Goal: Task Accomplishment & Management: Use online tool/utility

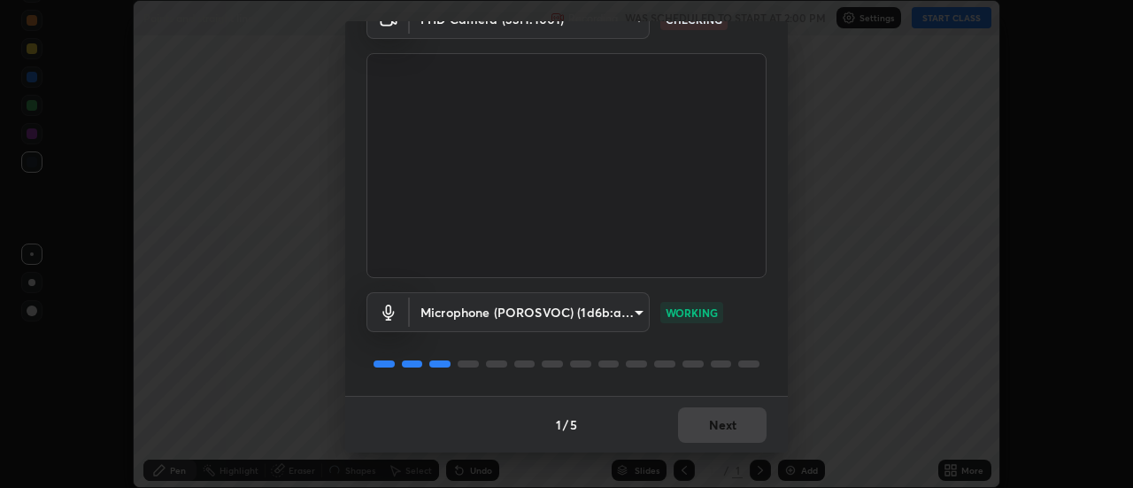
scroll to position [488, 1133]
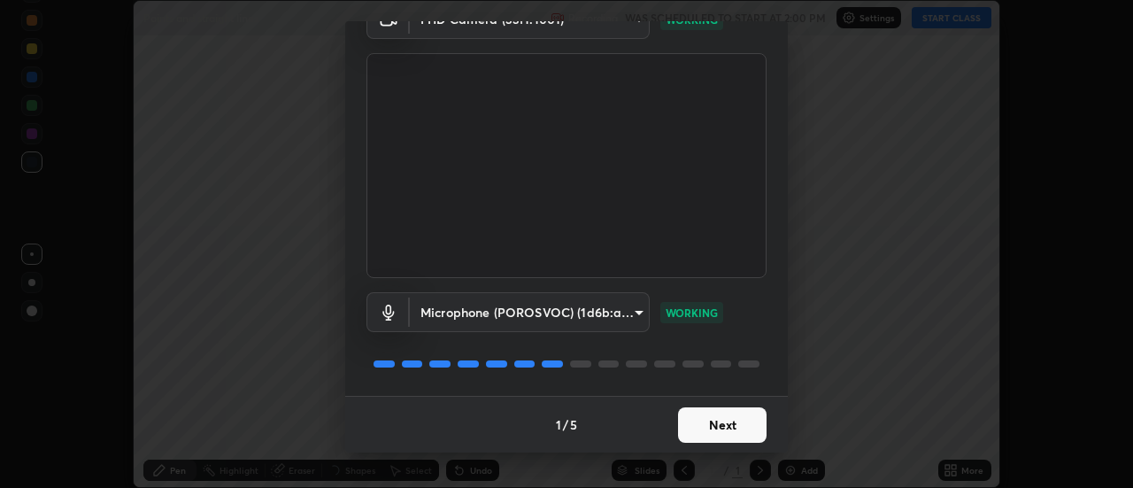
click at [736, 419] on button "Next" at bounding box center [722, 424] width 89 height 35
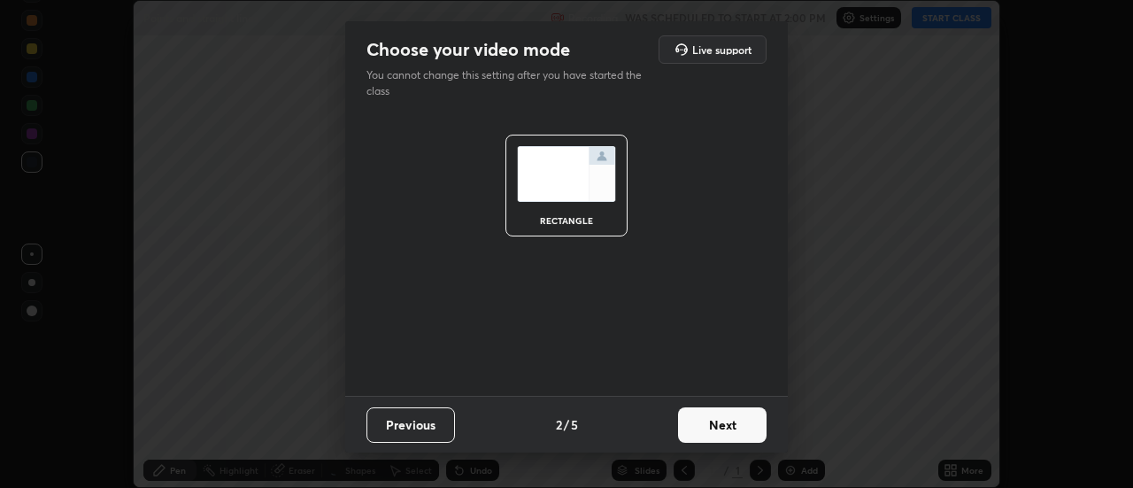
scroll to position [0, 0]
click at [739, 421] on button "Next" at bounding box center [722, 424] width 89 height 35
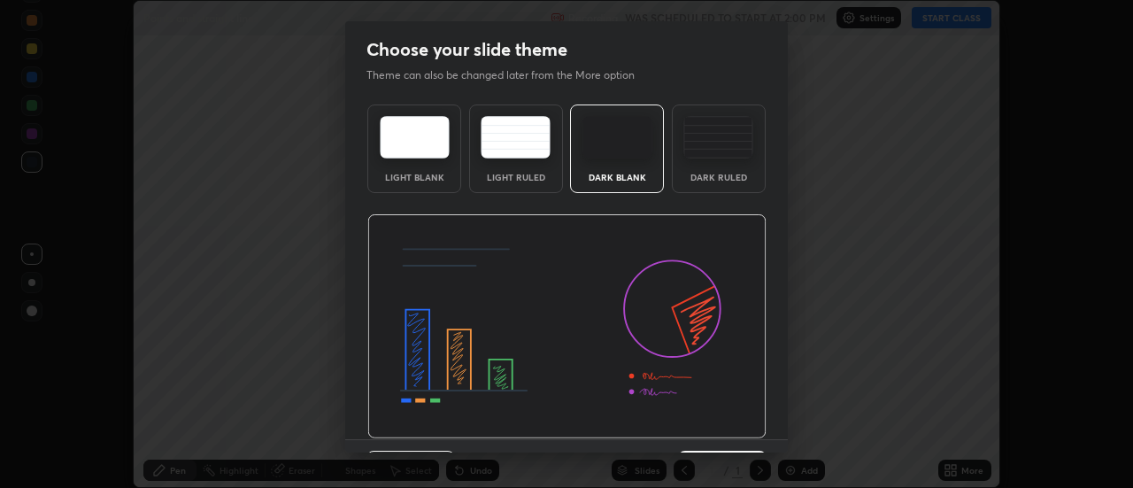
click at [736, 164] on div "Dark Ruled" at bounding box center [719, 148] width 94 height 89
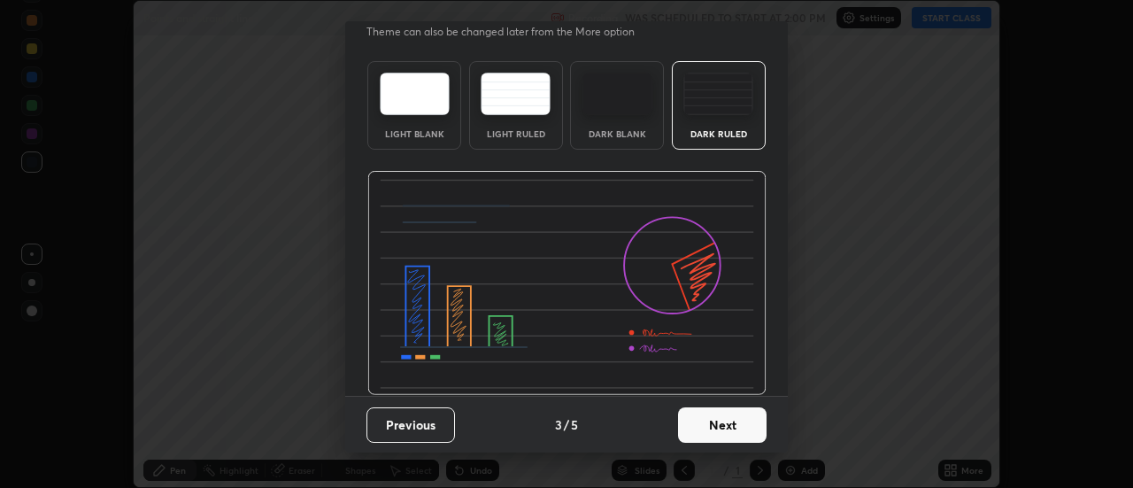
click at [736, 432] on button "Next" at bounding box center [722, 424] width 89 height 35
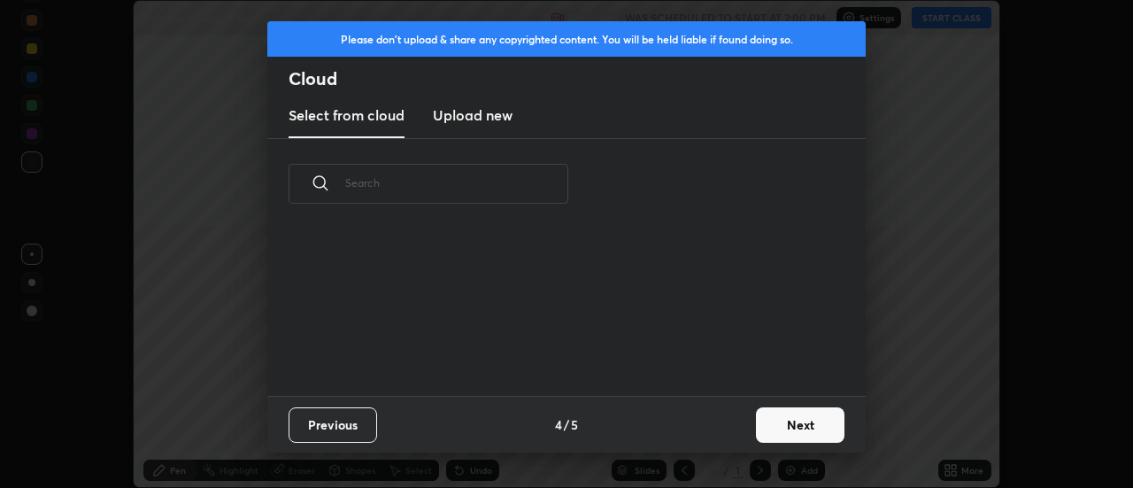
scroll to position [0, 0]
click at [791, 426] on button "Next" at bounding box center [800, 424] width 89 height 35
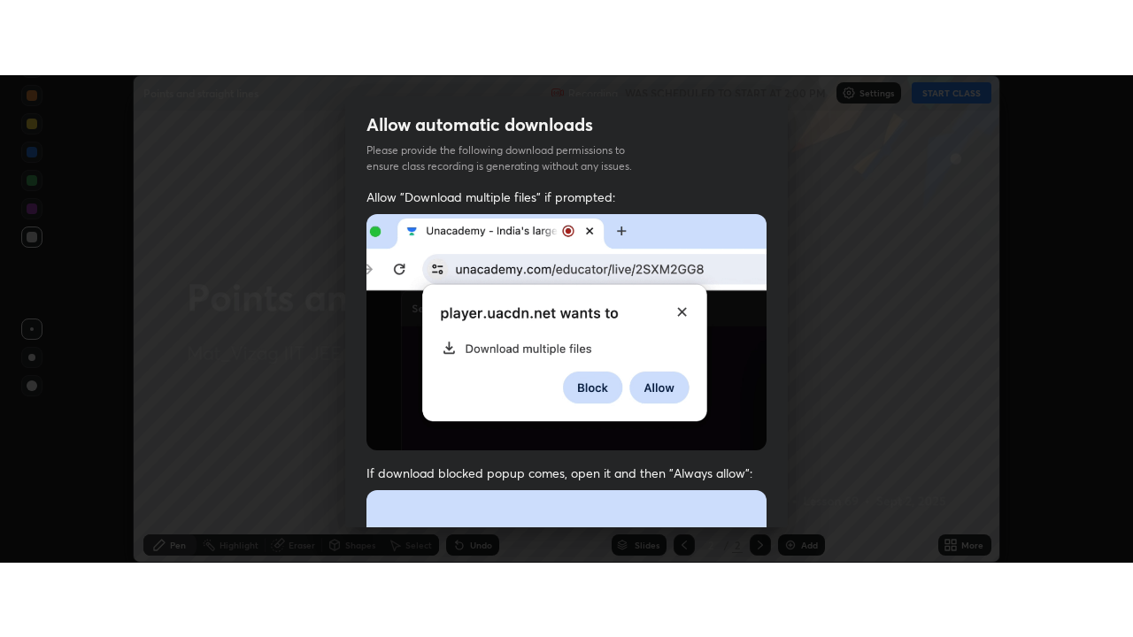
scroll to position [454, 0]
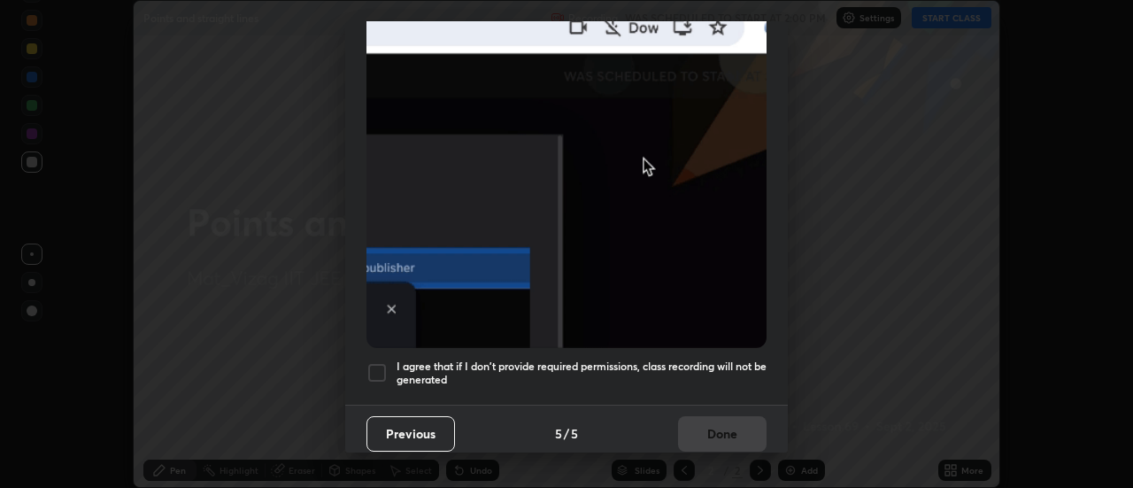
click at [717, 366] on h5 "I agree that if I don't provide required permissions, class recording will not …" at bounding box center [582, 372] width 370 height 27
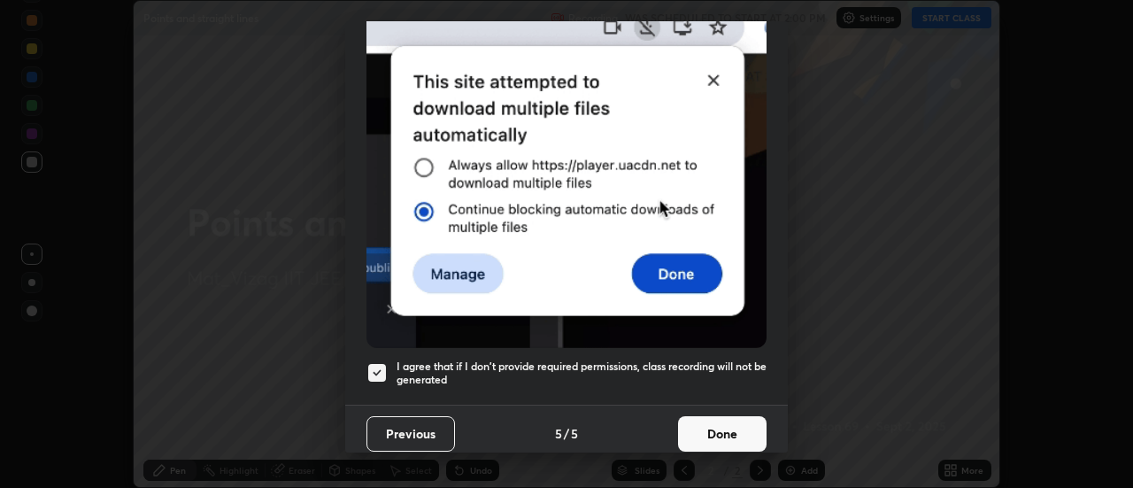
click at [725, 424] on button "Done" at bounding box center [722, 433] width 89 height 35
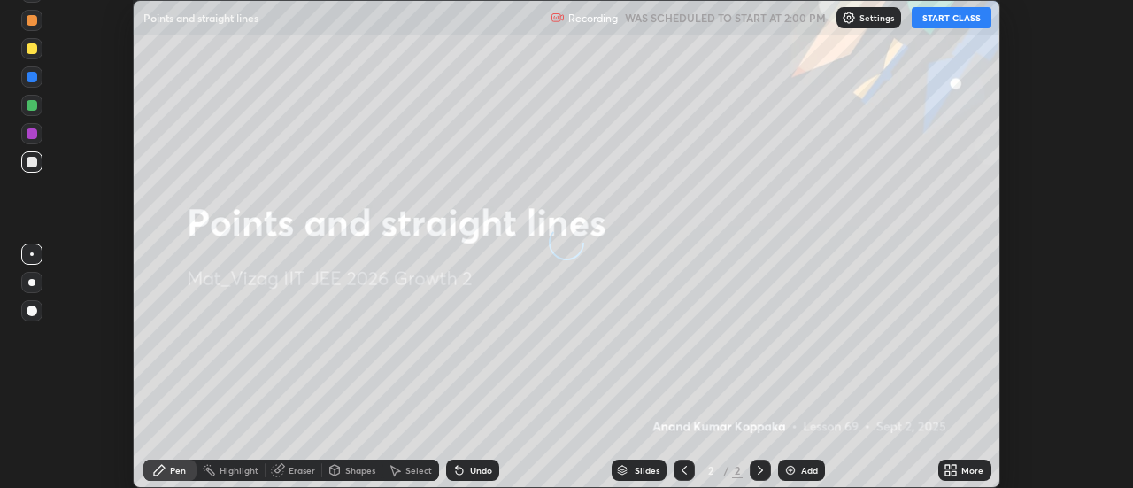
click at [960, 21] on button "START CLASS" at bounding box center [952, 17] width 80 height 21
click at [957, 474] on icon at bounding box center [954, 473] width 4 height 4
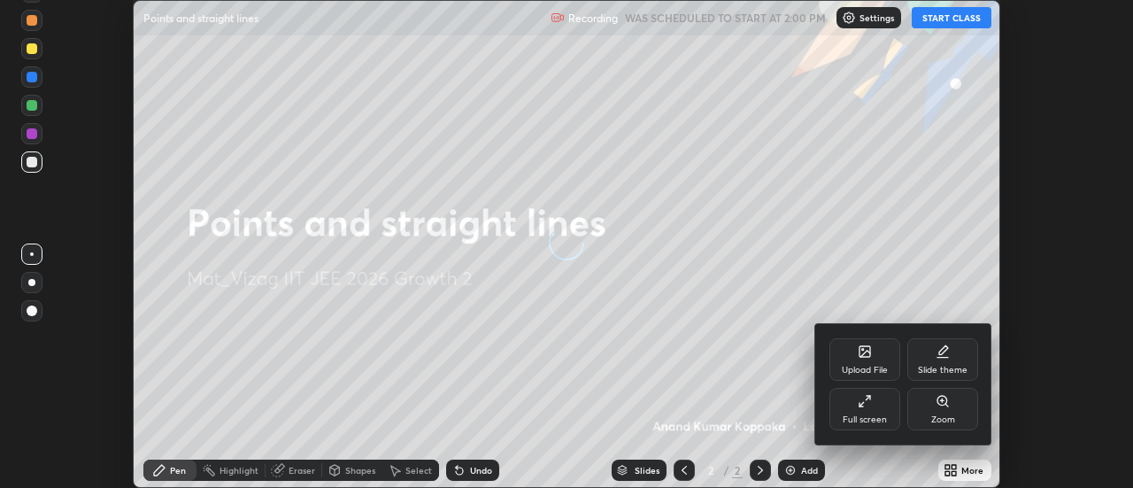
click at [875, 416] on div "Full screen" at bounding box center [865, 419] width 44 height 9
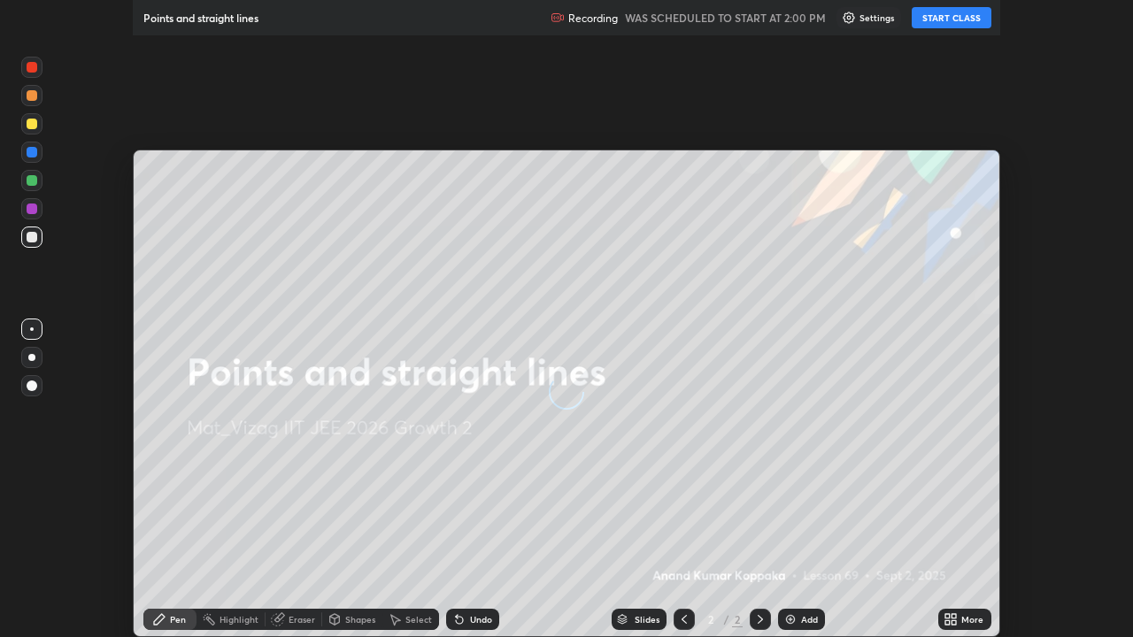
scroll to position [637, 1133]
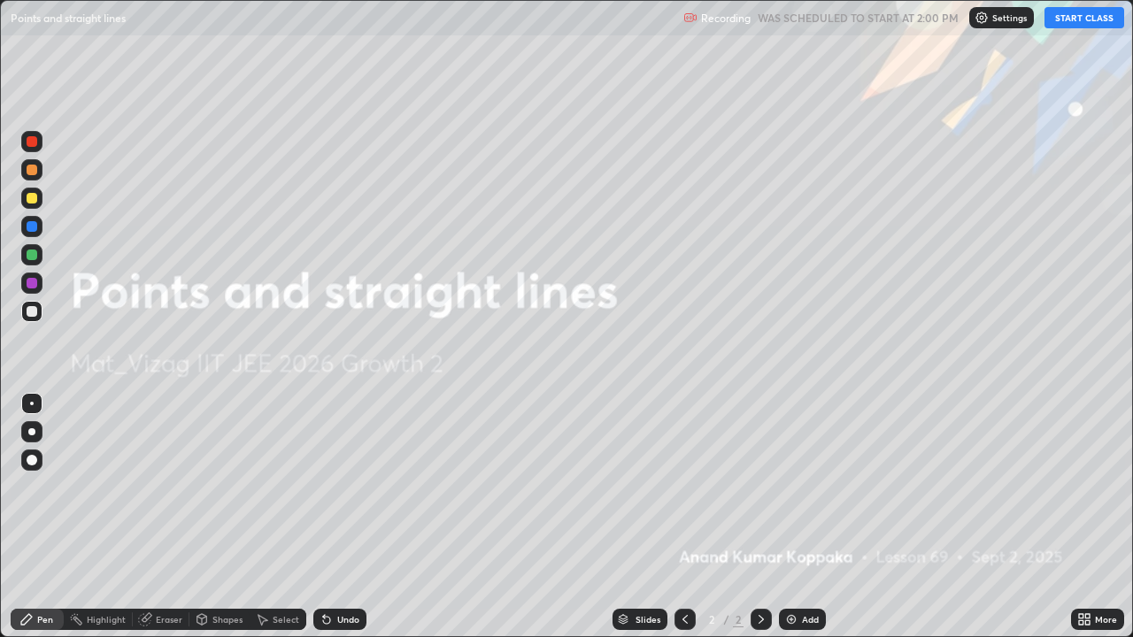
click at [1099, 23] on button "START CLASS" at bounding box center [1085, 17] width 80 height 21
click at [1098, 23] on button "START CLASS" at bounding box center [1085, 17] width 80 height 21
click at [810, 487] on div "Add" at bounding box center [802, 619] width 47 height 21
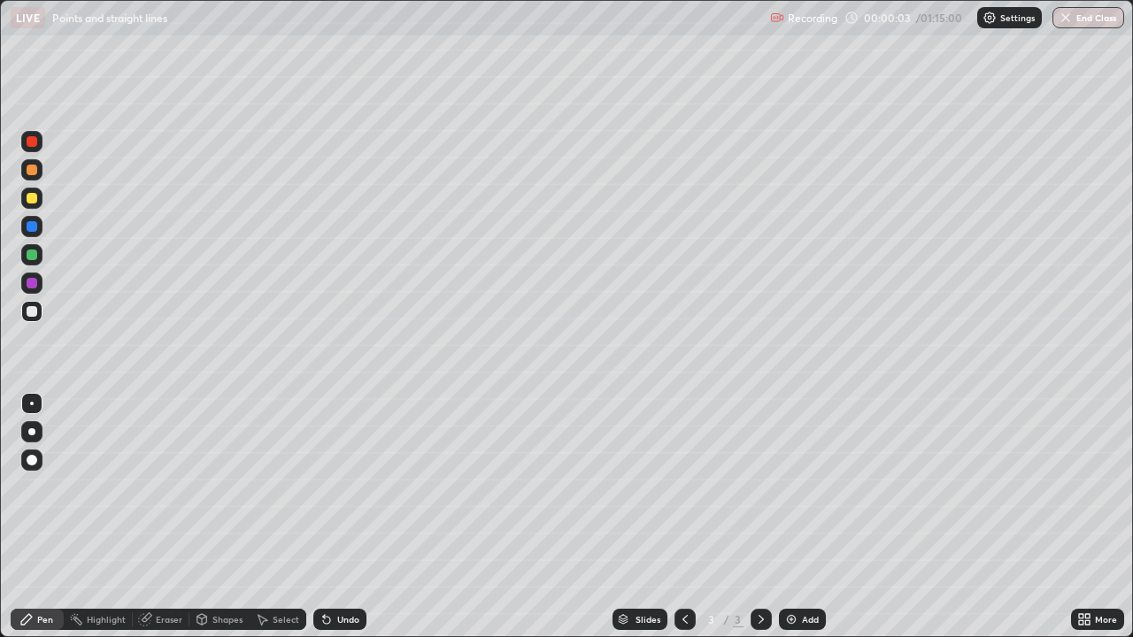
click at [38, 435] on div at bounding box center [31, 431] width 21 height 21
click at [35, 203] on div at bounding box center [32, 198] width 11 height 11
click at [40, 312] on div at bounding box center [31, 311] width 21 height 21
click at [157, 487] on div "Eraser" at bounding box center [169, 619] width 27 height 9
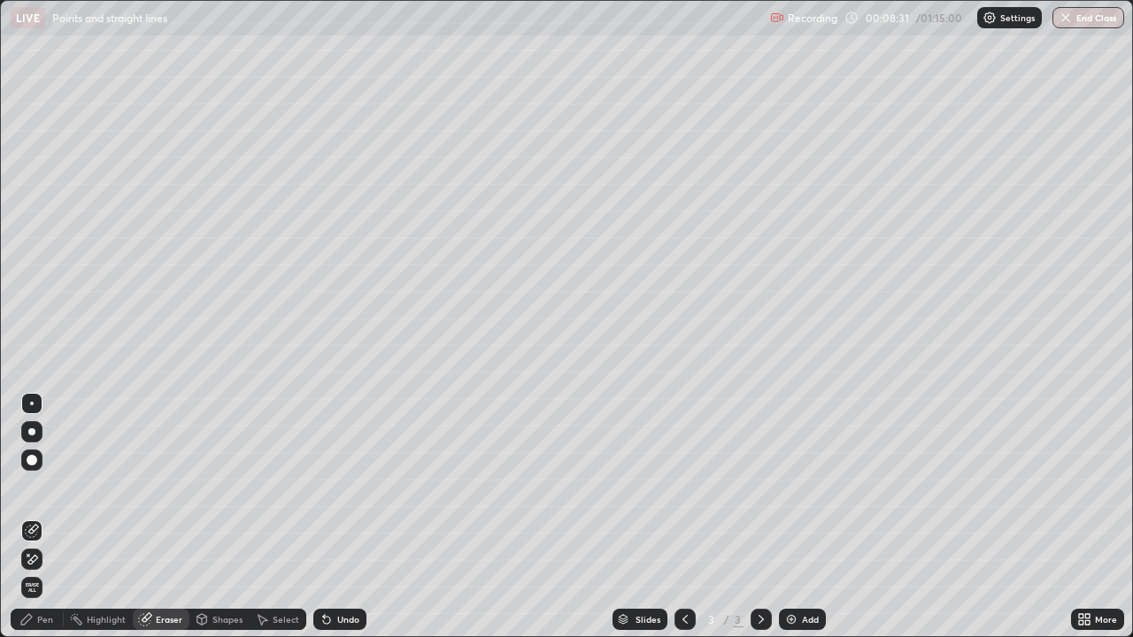
click at [50, 487] on div "Pen" at bounding box center [45, 619] width 16 height 9
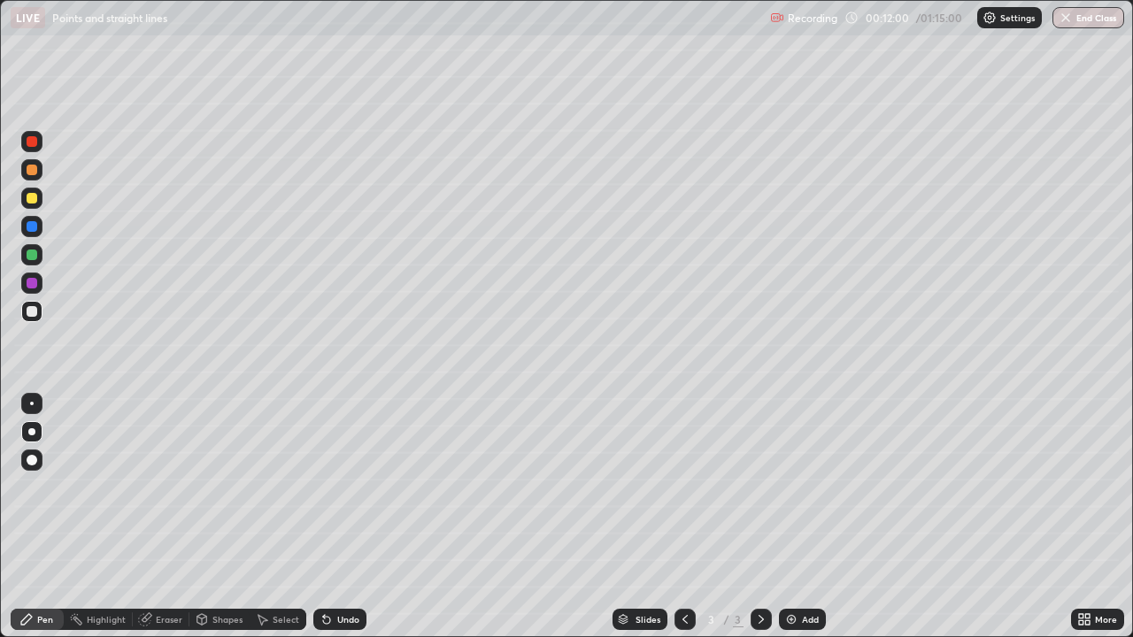
click at [807, 487] on div "Add" at bounding box center [810, 619] width 17 height 9
click at [329, 487] on div "Undo" at bounding box center [339, 619] width 53 height 21
click at [337, 487] on div "Undo" at bounding box center [348, 619] width 22 height 9
click at [347, 487] on div "Undo" at bounding box center [348, 619] width 22 height 9
click at [343, 487] on div "Undo" at bounding box center [339, 619] width 53 height 21
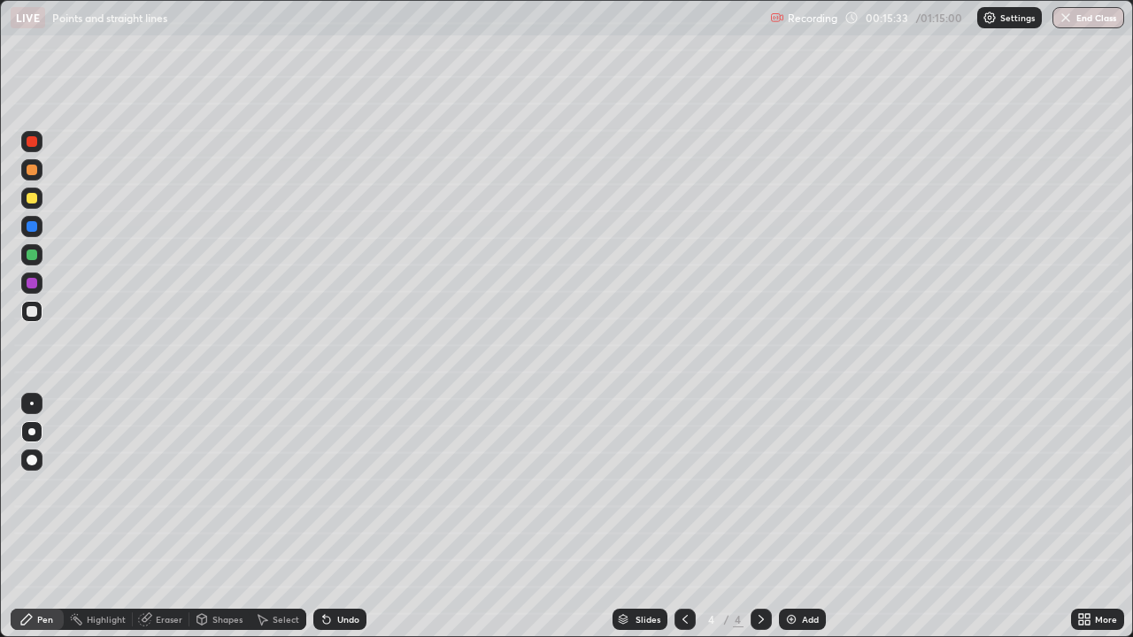
click at [347, 487] on div "Undo" at bounding box center [348, 619] width 22 height 9
click at [29, 258] on div at bounding box center [32, 255] width 11 height 11
click at [39, 313] on div at bounding box center [31, 311] width 21 height 21
click at [345, 487] on div "Undo" at bounding box center [348, 619] width 22 height 9
click at [797, 487] on div "Add" at bounding box center [802, 619] width 47 height 21
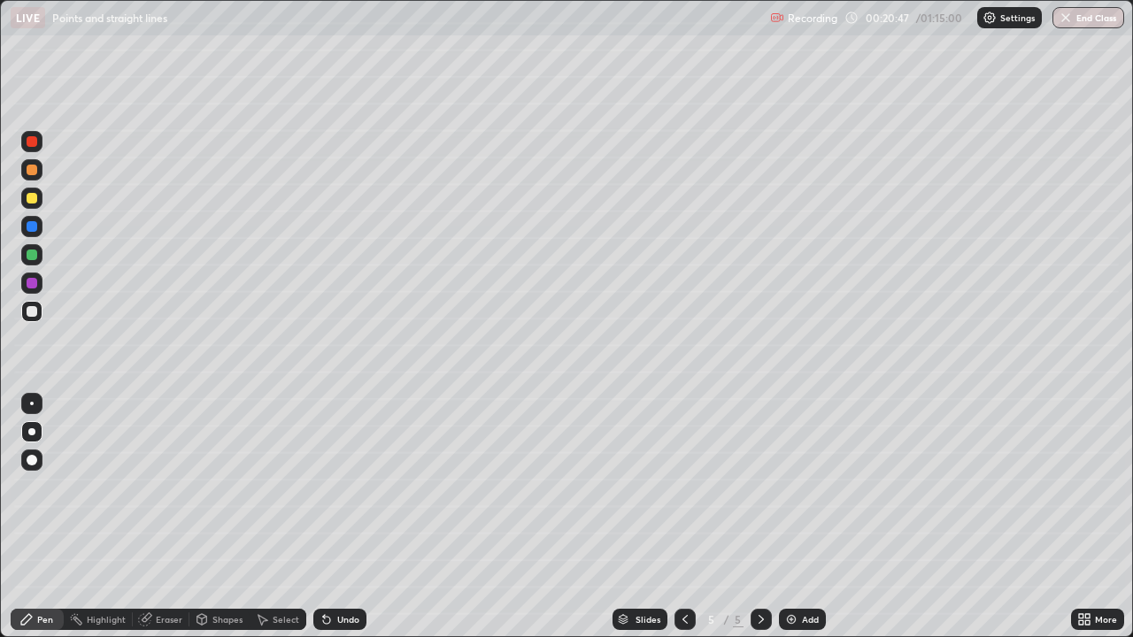
click at [338, 487] on div "Undo" at bounding box center [339, 619] width 53 height 21
click at [332, 487] on div "Undo" at bounding box center [339, 619] width 53 height 21
click at [339, 487] on div "Undo" at bounding box center [348, 619] width 22 height 9
click at [344, 487] on div "Undo" at bounding box center [348, 619] width 22 height 9
click at [35, 286] on div at bounding box center [32, 283] width 11 height 11
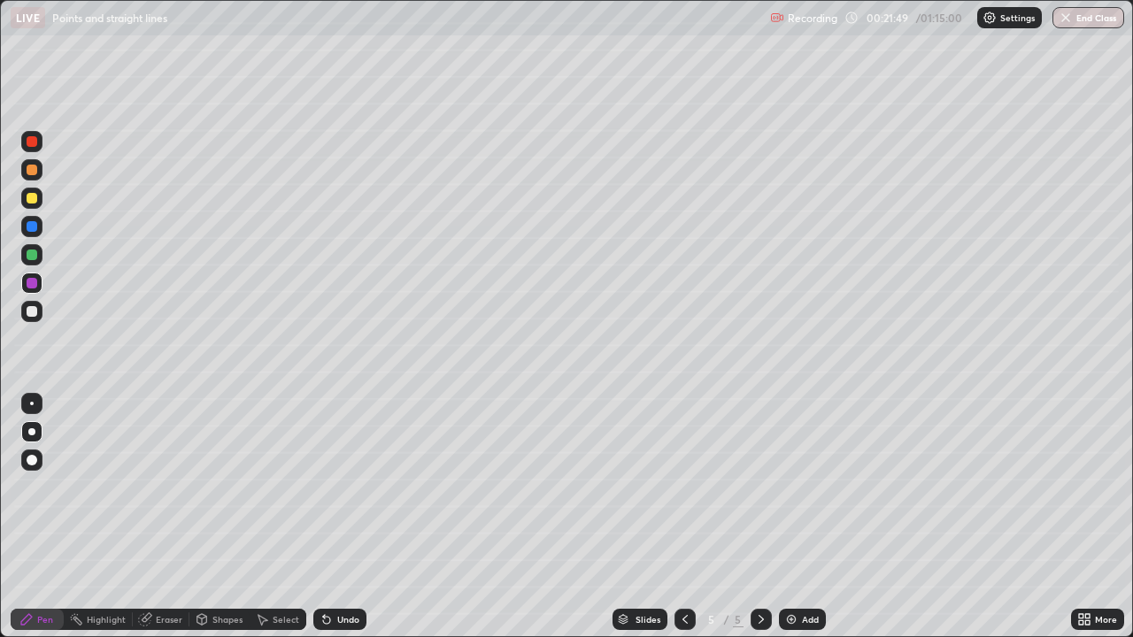
click at [31, 315] on div at bounding box center [32, 311] width 11 height 11
click at [344, 487] on div "Undo" at bounding box center [348, 619] width 22 height 9
click at [339, 487] on div "Undo" at bounding box center [348, 619] width 22 height 9
click at [163, 487] on div "Eraser" at bounding box center [169, 619] width 27 height 9
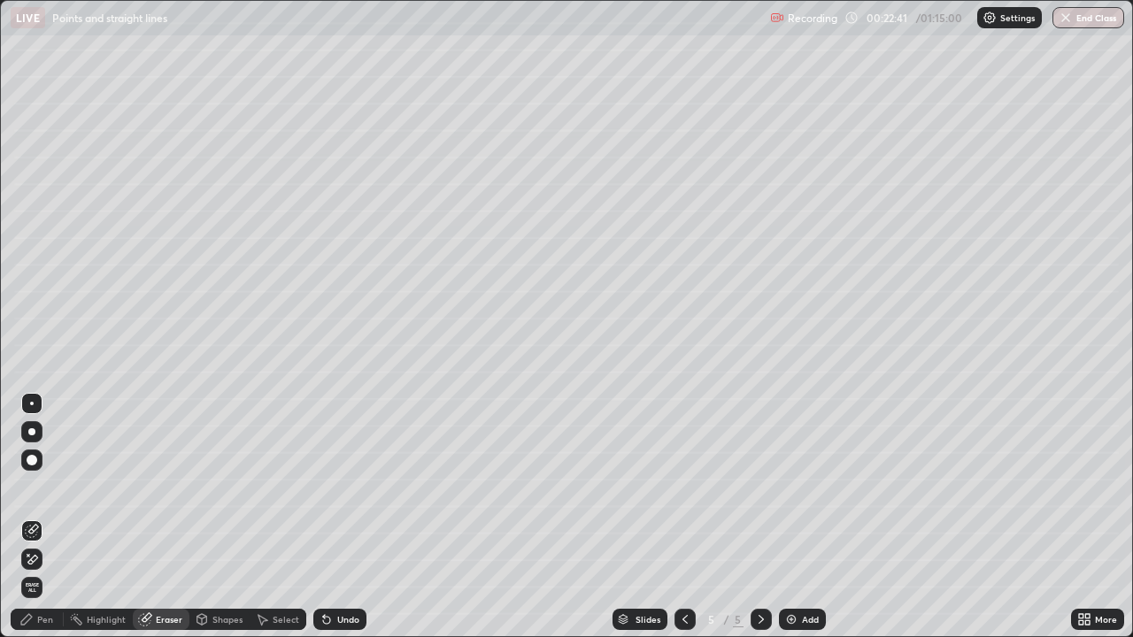
click at [41, 487] on div "Pen" at bounding box center [45, 619] width 16 height 9
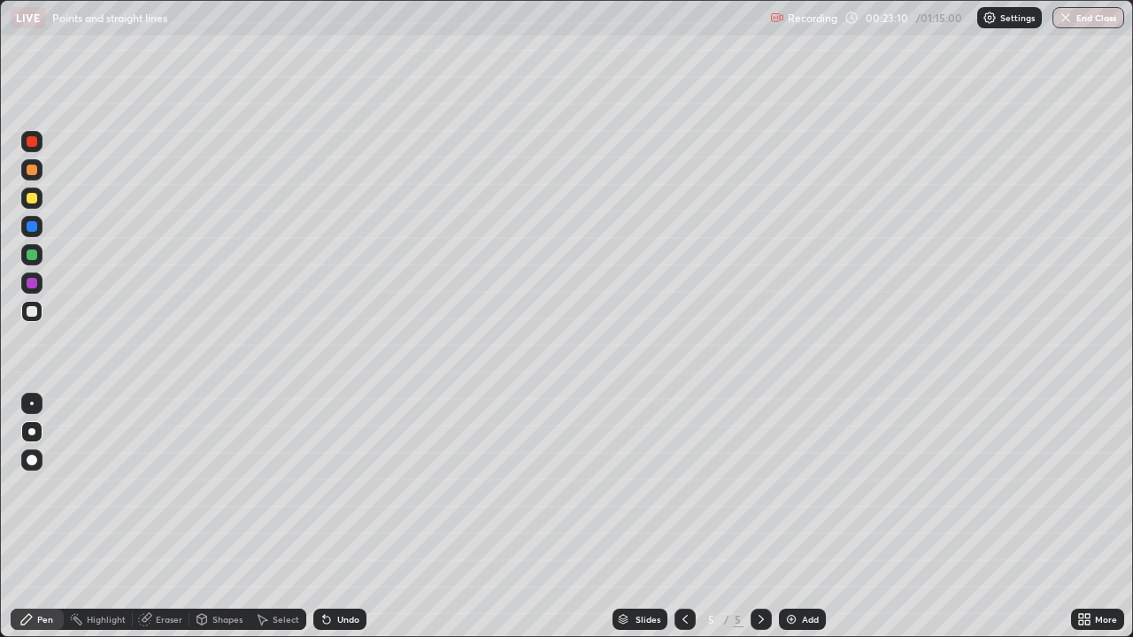
click at [337, 487] on div "Undo" at bounding box center [339, 619] width 53 height 21
click at [343, 487] on div "Undo" at bounding box center [348, 619] width 22 height 9
click at [169, 487] on div "Eraser" at bounding box center [169, 619] width 27 height 9
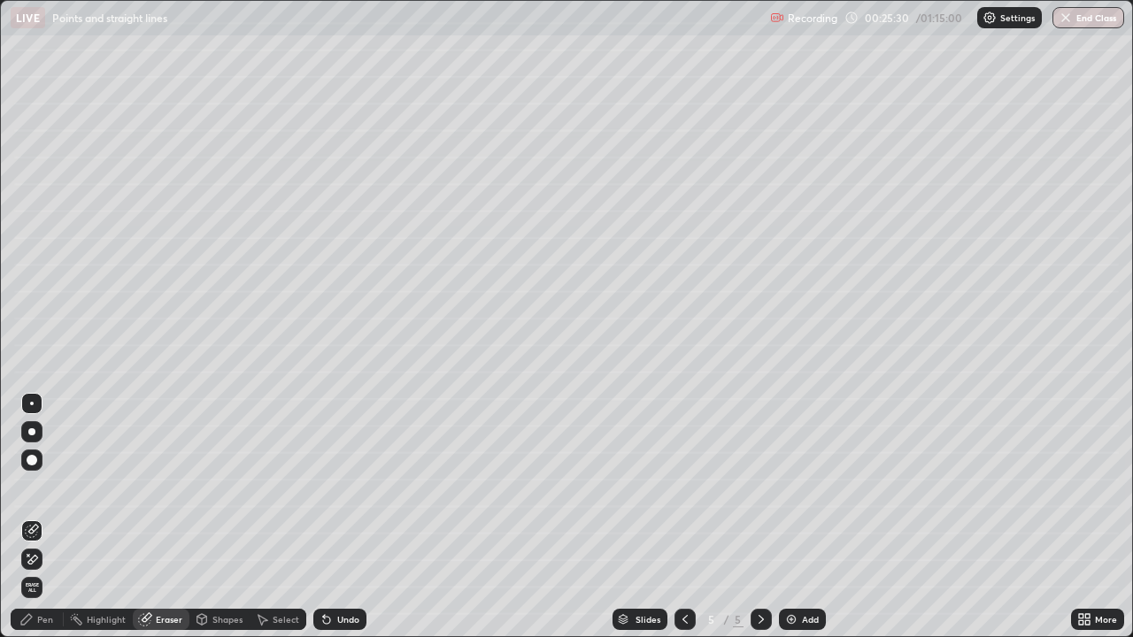
click at [50, 487] on div "Pen" at bounding box center [45, 619] width 16 height 9
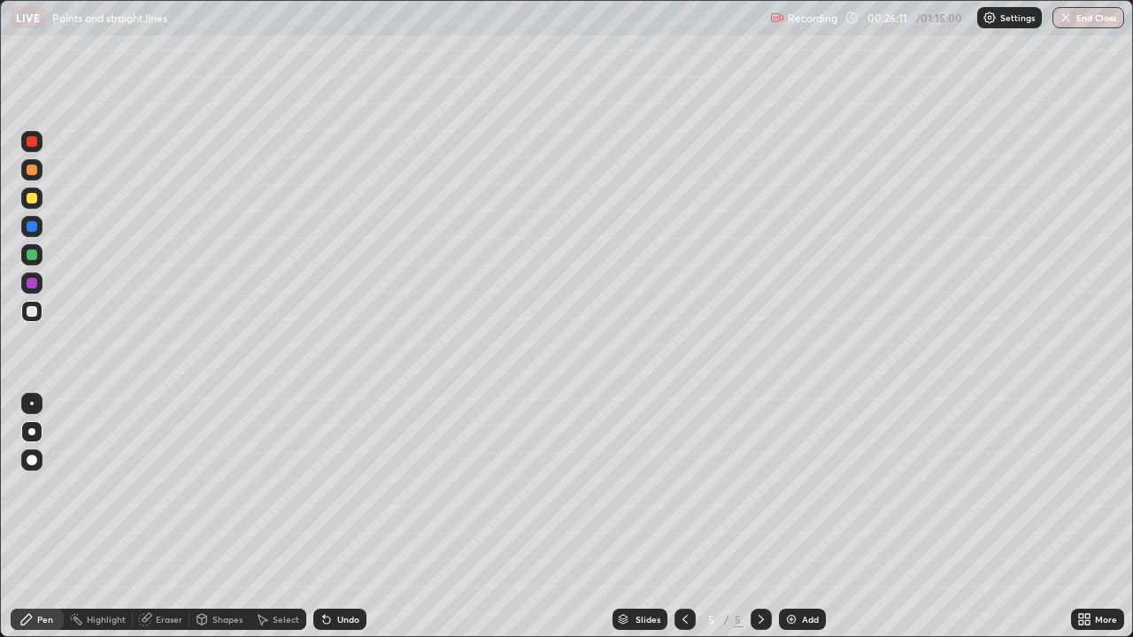
click at [353, 487] on div "Undo" at bounding box center [348, 619] width 22 height 9
click at [42, 292] on div at bounding box center [31, 283] width 21 height 28
click at [42, 318] on div at bounding box center [31, 311] width 21 height 28
click at [40, 287] on div at bounding box center [31, 283] width 21 height 21
click at [349, 487] on div "Undo" at bounding box center [348, 619] width 22 height 9
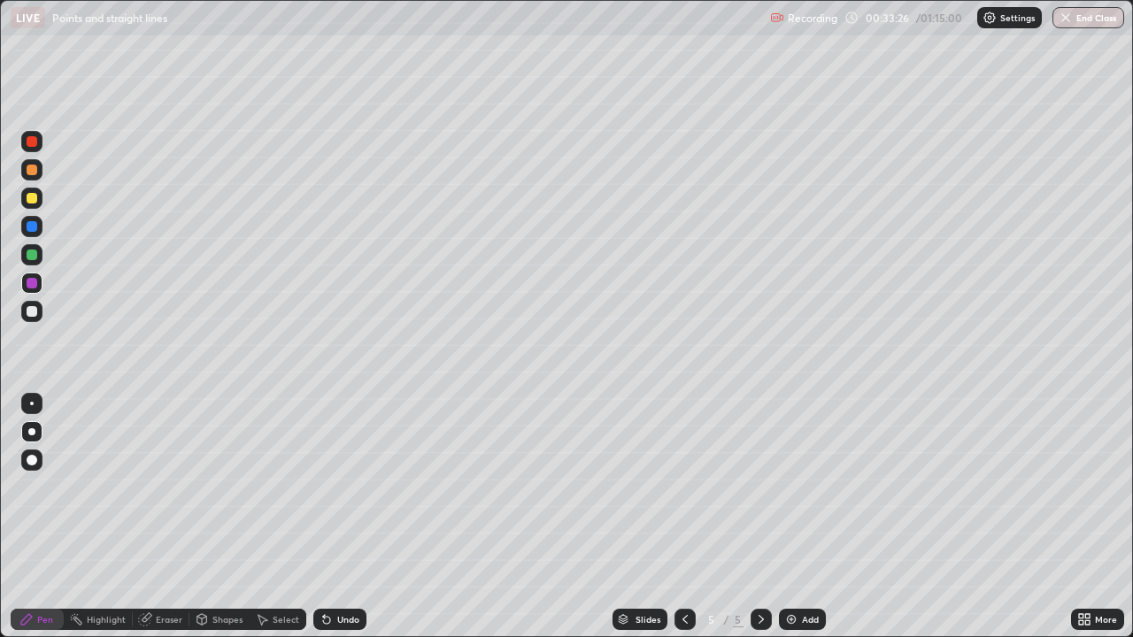
click at [280, 487] on div "Select" at bounding box center [286, 619] width 27 height 9
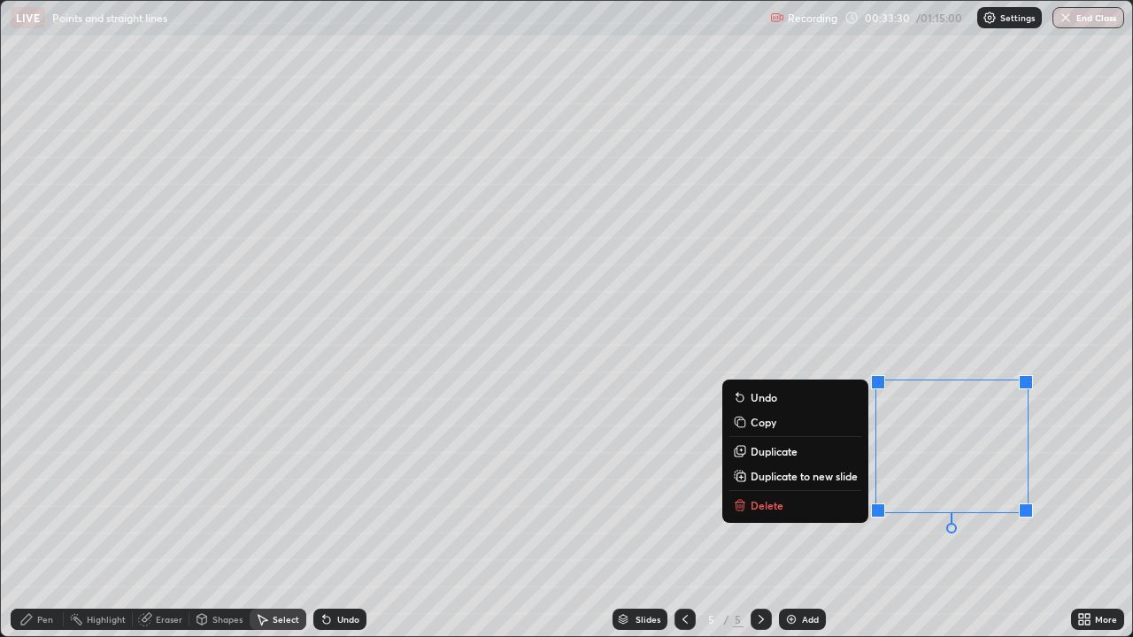
click at [773, 487] on p "Delete" at bounding box center [767, 505] width 33 height 14
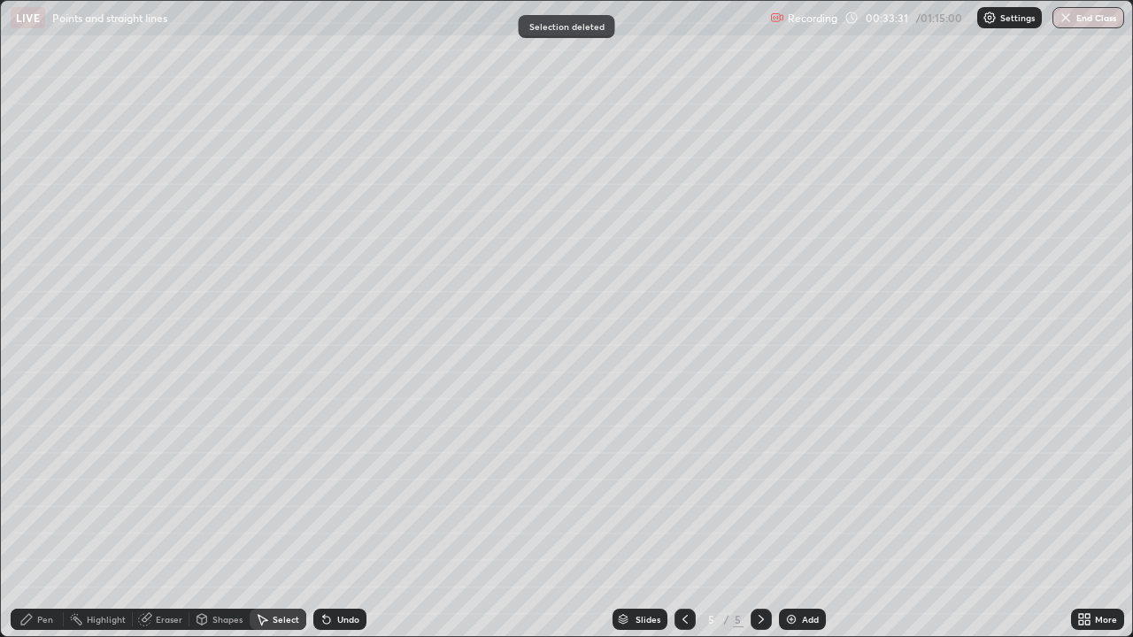
click at [51, 487] on div "Pen" at bounding box center [45, 619] width 16 height 9
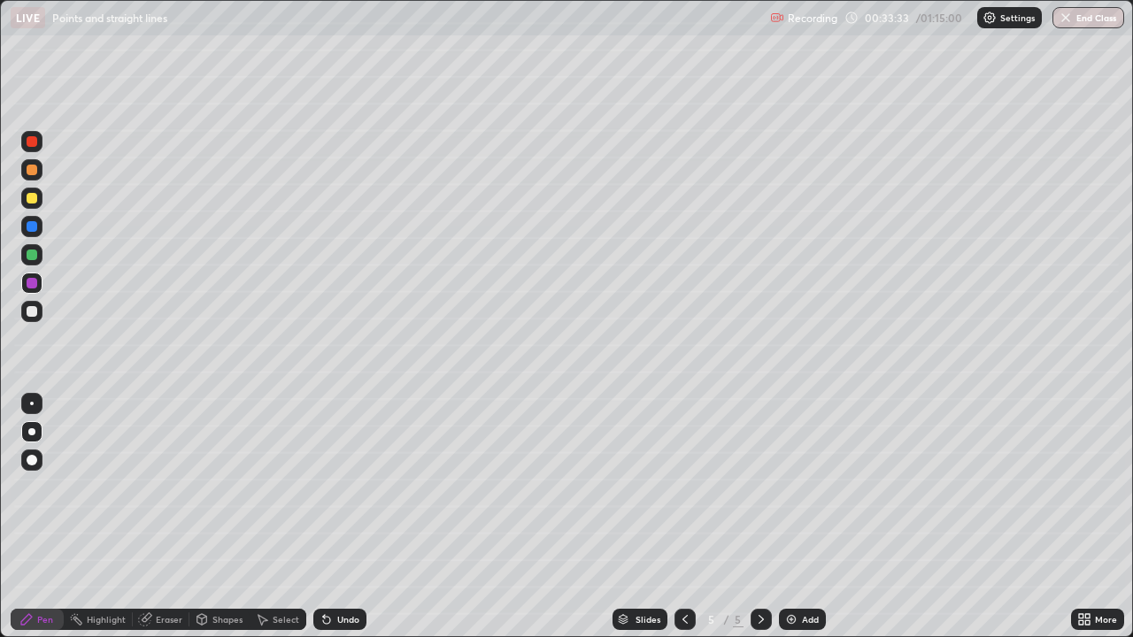
click at [34, 318] on div at bounding box center [31, 311] width 21 height 21
click at [808, 487] on div "Add" at bounding box center [810, 619] width 17 height 9
click at [32, 144] on div at bounding box center [32, 141] width 11 height 11
click at [30, 261] on div at bounding box center [31, 254] width 21 height 21
click at [33, 227] on div at bounding box center [32, 226] width 11 height 11
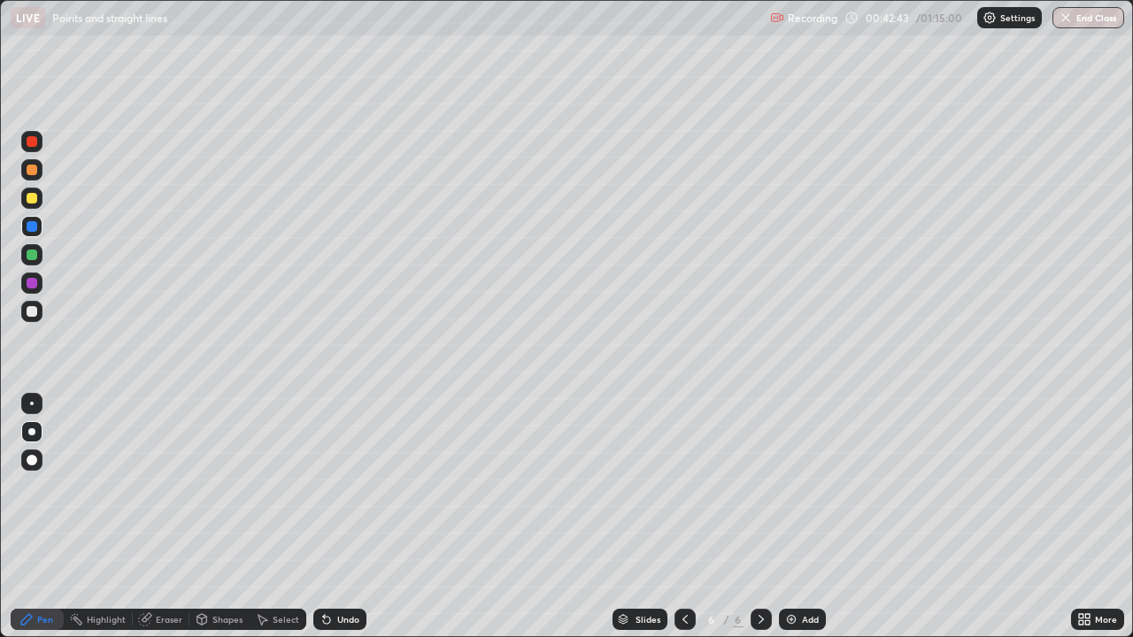
click at [38, 312] on div at bounding box center [31, 311] width 21 height 21
click at [807, 487] on div "Add" at bounding box center [802, 619] width 47 height 21
click at [337, 487] on div "Undo" at bounding box center [348, 619] width 22 height 9
click at [35, 256] on div at bounding box center [32, 255] width 11 height 11
click at [32, 282] on div at bounding box center [32, 283] width 11 height 11
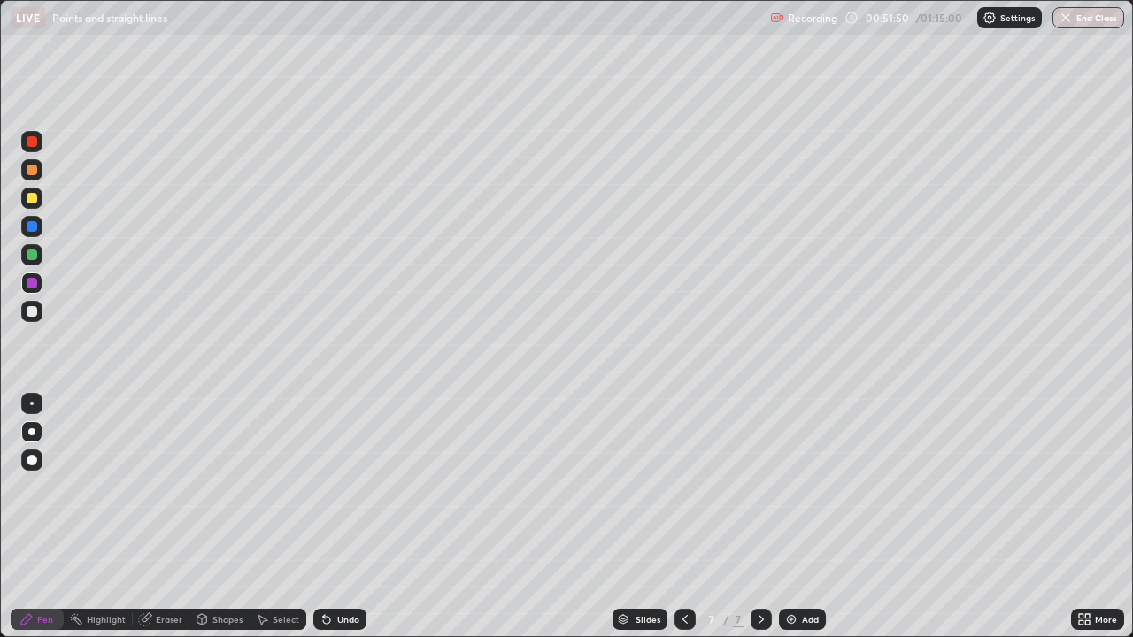
click at [344, 487] on div "Undo" at bounding box center [339, 619] width 53 height 21
click at [351, 487] on div "Undo" at bounding box center [339, 619] width 53 height 21
click at [30, 312] on div at bounding box center [32, 311] width 11 height 11
click at [165, 487] on div "Eraser" at bounding box center [169, 619] width 27 height 9
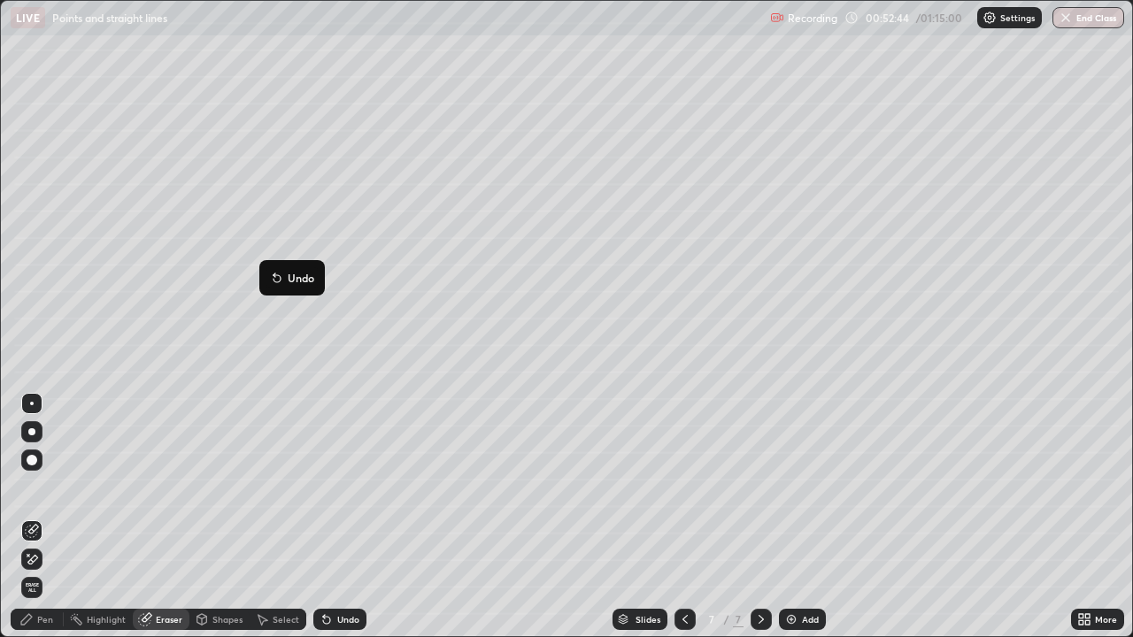
click at [42, 487] on div "Pen" at bounding box center [37, 619] width 53 height 21
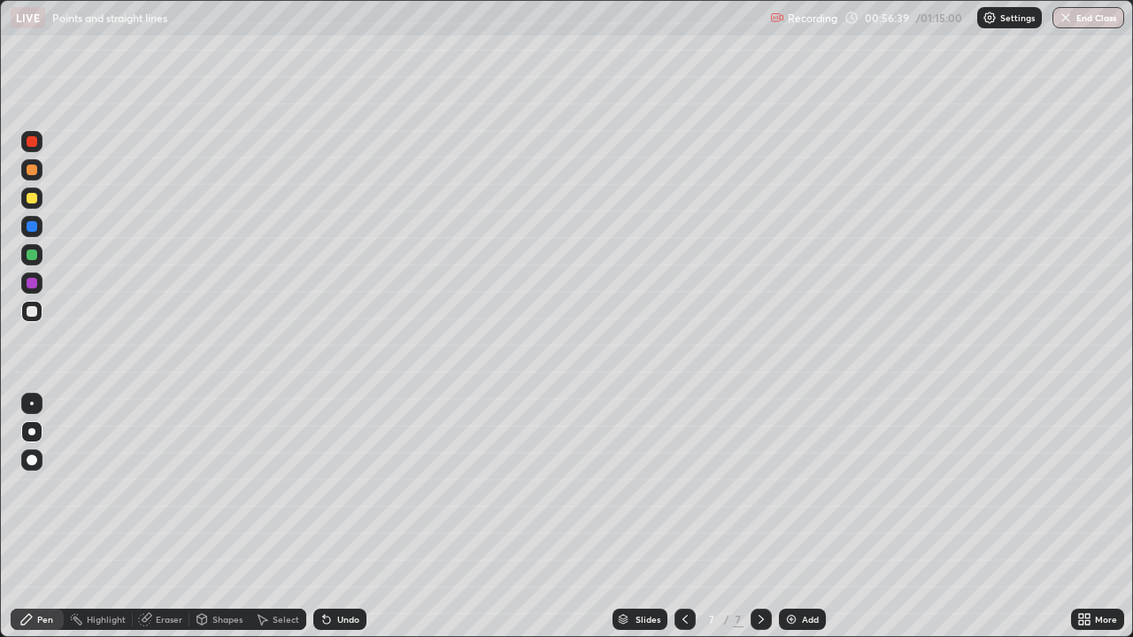
click at [160, 487] on div "Eraser" at bounding box center [169, 619] width 27 height 9
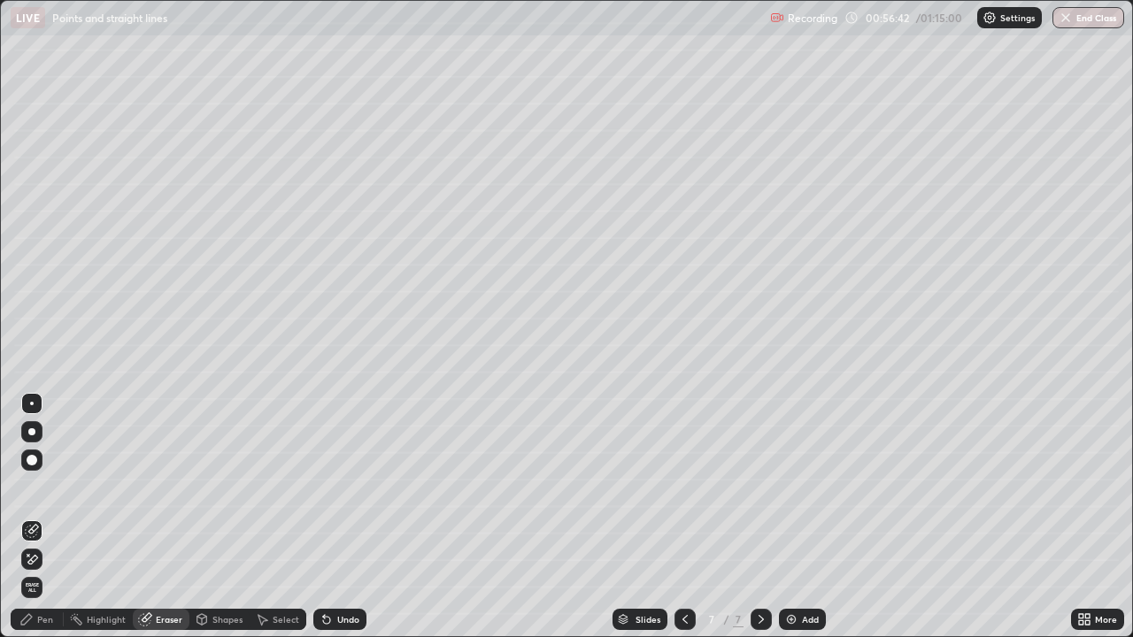
click at [37, 487] on div "Pen" at bounding box center [45, 619] width 16 height 9
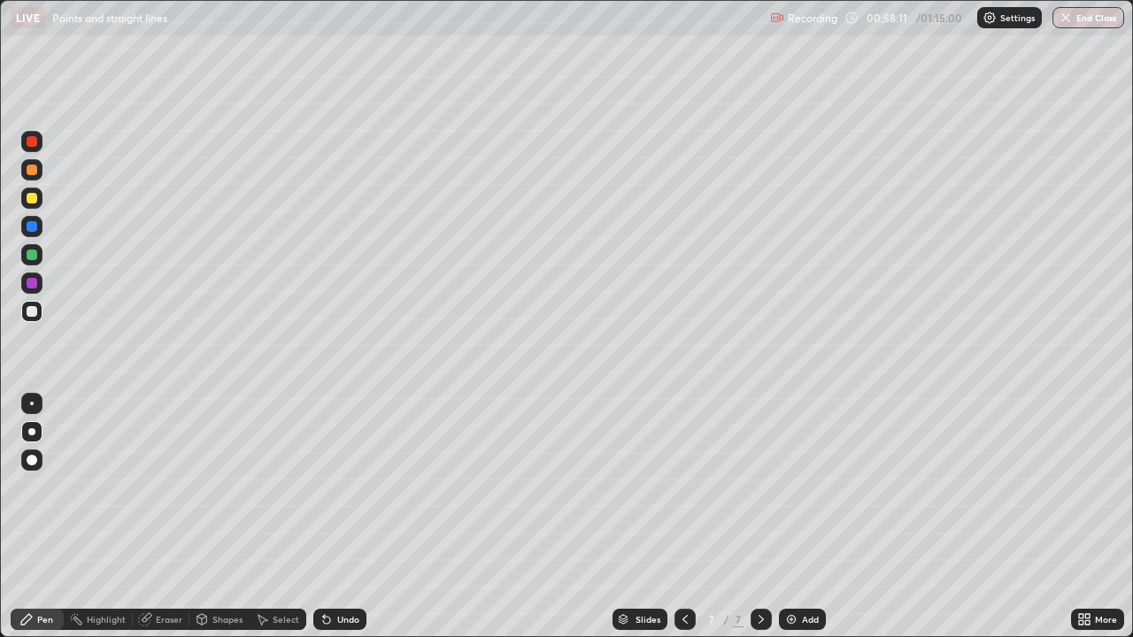
click at [174, 487] on div "Eraser" at bounding box center [169, 619] width 27 height 9
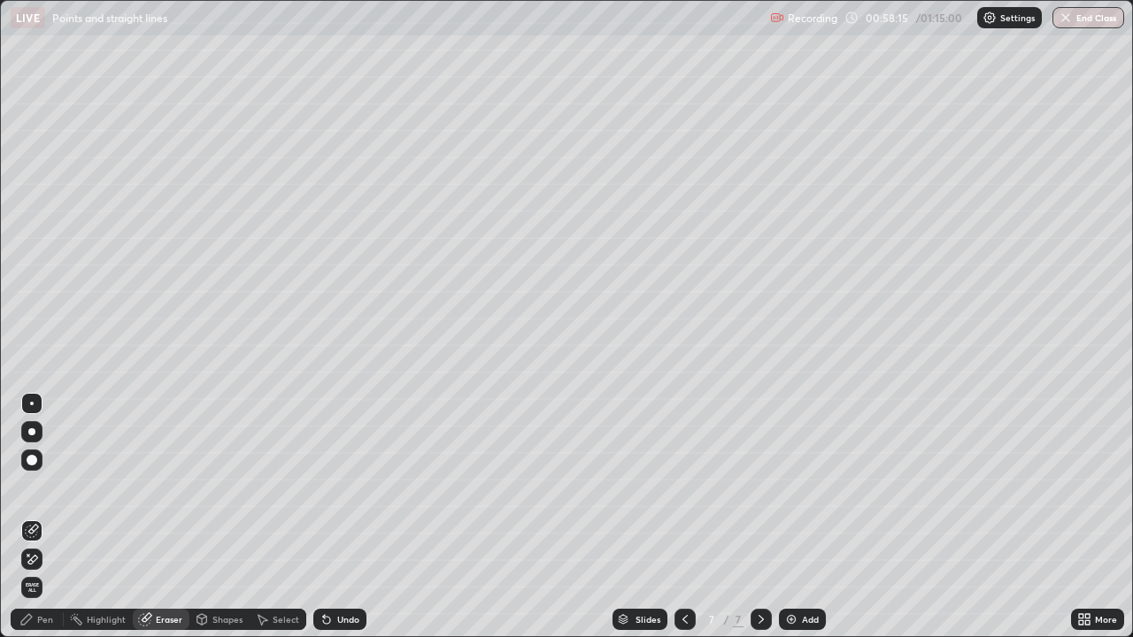
click at [45, 487] on div "Pen" at bounding box center [45, 619] width 16 height 9
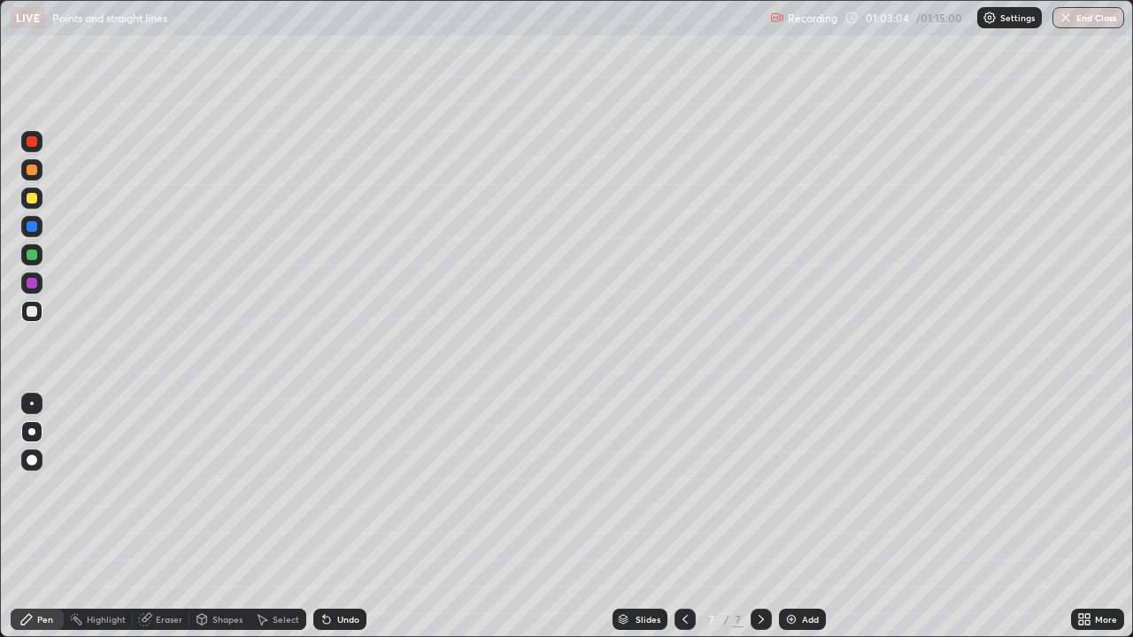
click at [168, 487] on div "Eraser" at bounding box center [169, 619] width 27 height 9
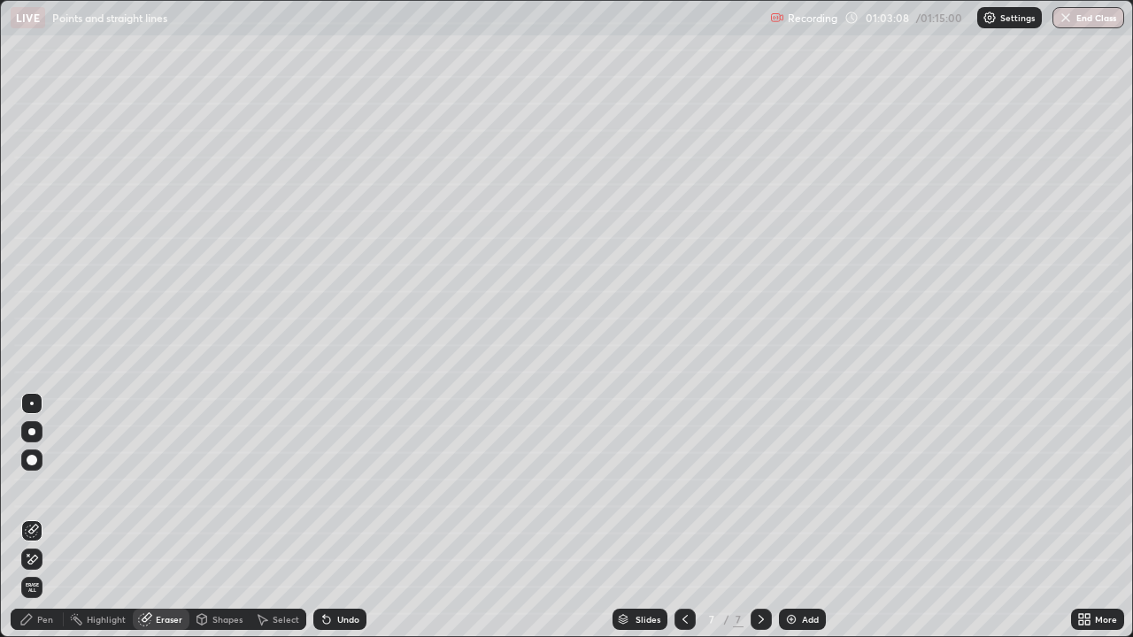
click at [56, 487] on div "Pen" at bounding box center [37, 619] width 53 height 21
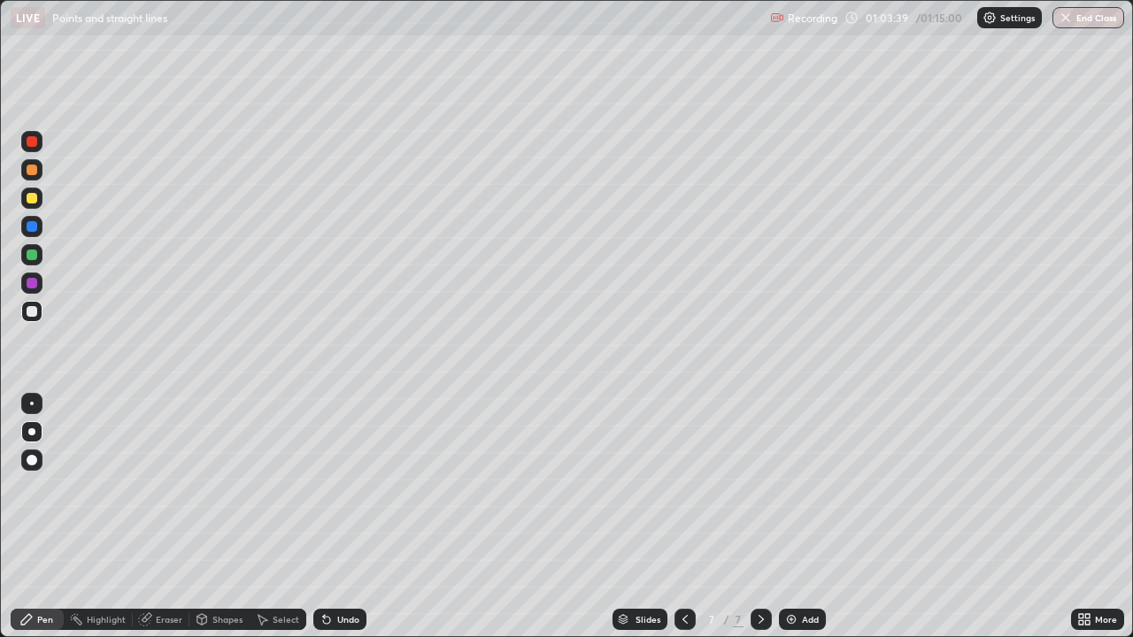
click at [172, 487] on div "Eraser" at bounding box center [169, 619] width 27 height 9
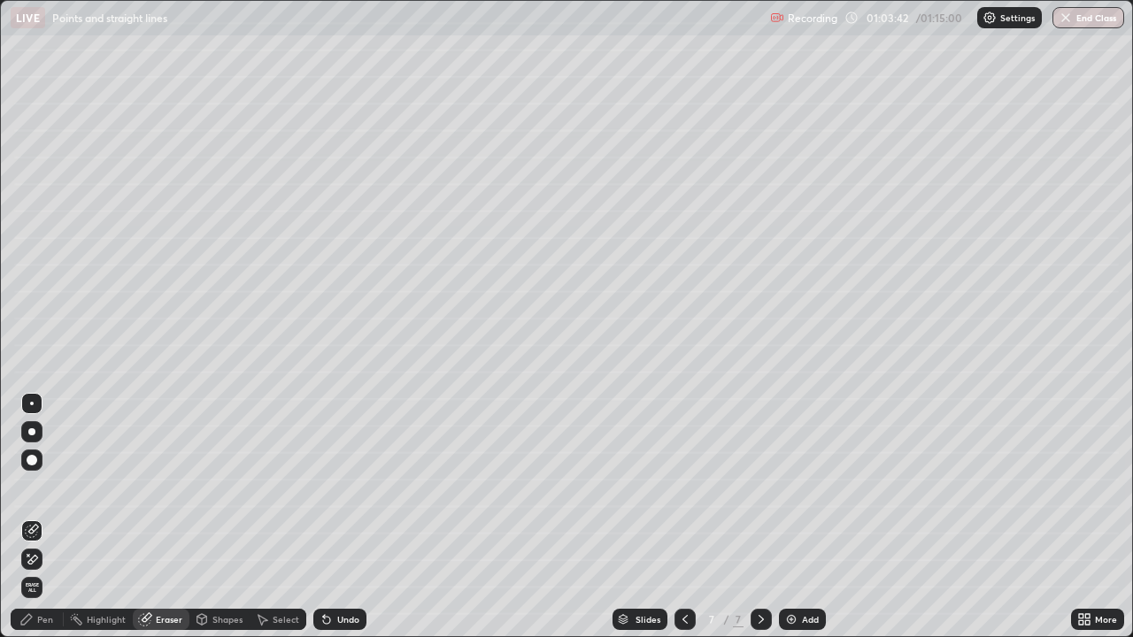
click at [50, 487] on div "Pen" at bounding box center [45, 619] width 16 height 9
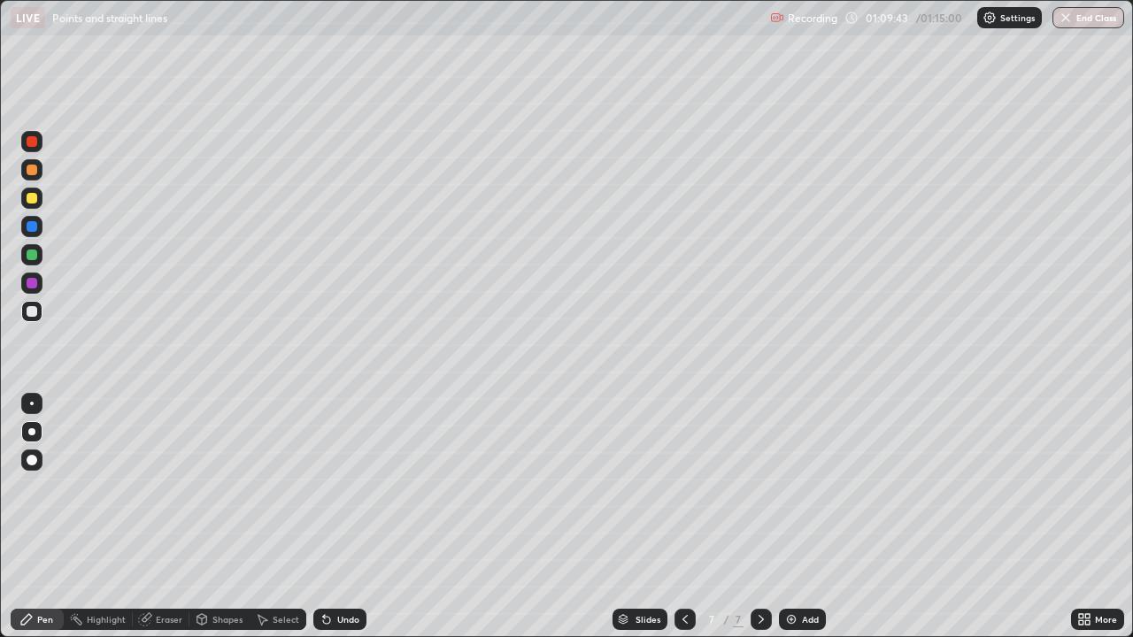
click at [1089, 24] on button "End Class" at bounding box center [1088, 17] width 72 height 21
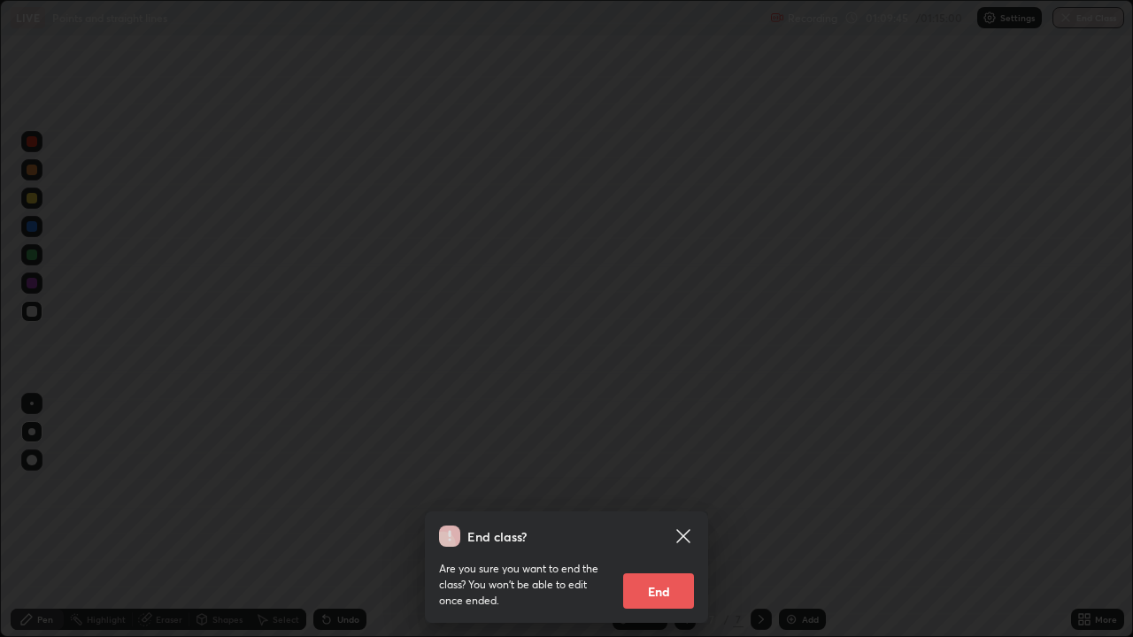
click at [665, 487] on button "End" at bounding box center [658, 591] width 71 height 35
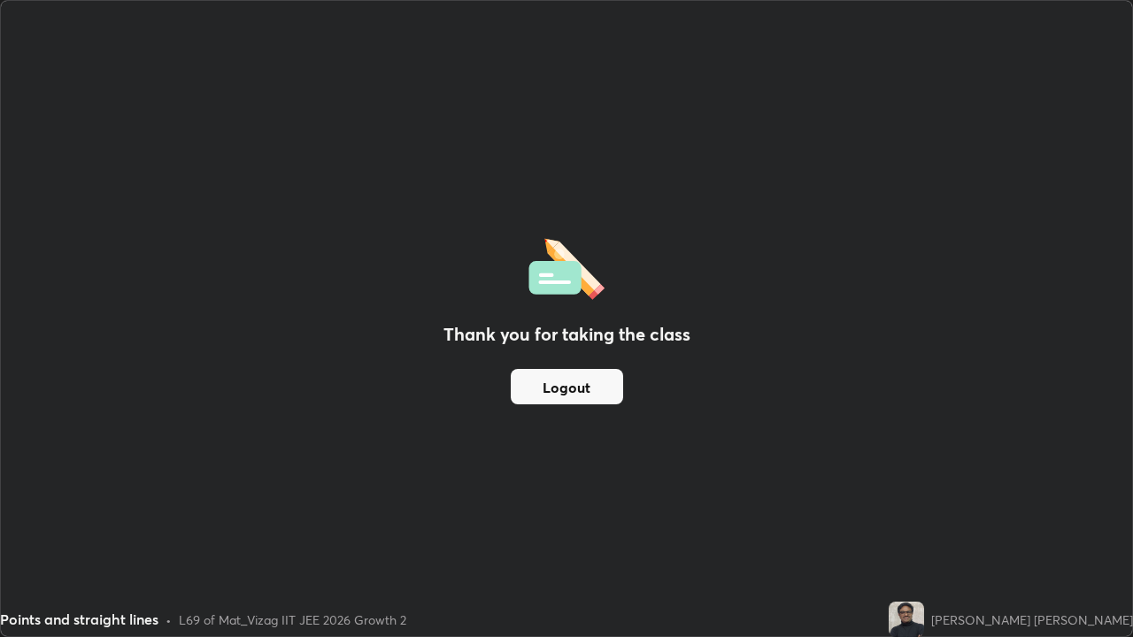
click at [544, 466] on div "Thank you for taking the class Logout" at bounding box center [566, 319] width 1131 height 636
click at [559, 397] on button "Logout" at bounding box center [567, 386] width 112 height 35
